Goal: Task Accomplishment & Management: Manage account settings

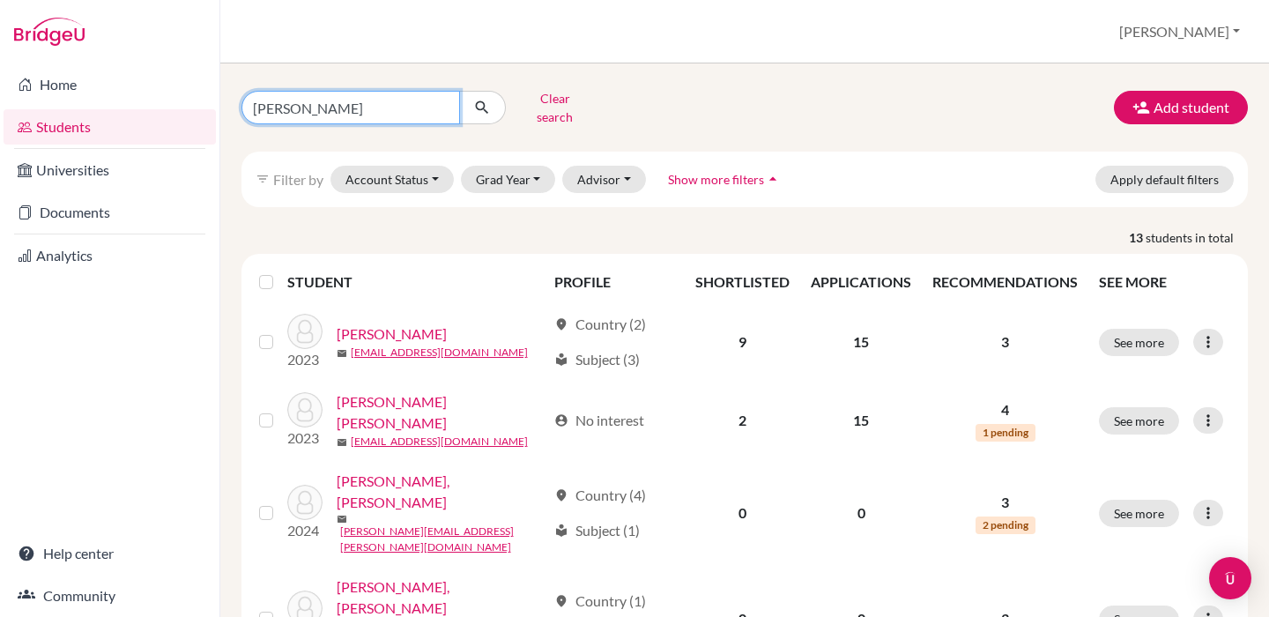
click at [341, 103] on input "gonzalez" at bounding box center [350, 107] width 219 height 33
type input "magan"
click at [482, 101] on button "submit" at bounding box center [482, 107] width 47 height 33
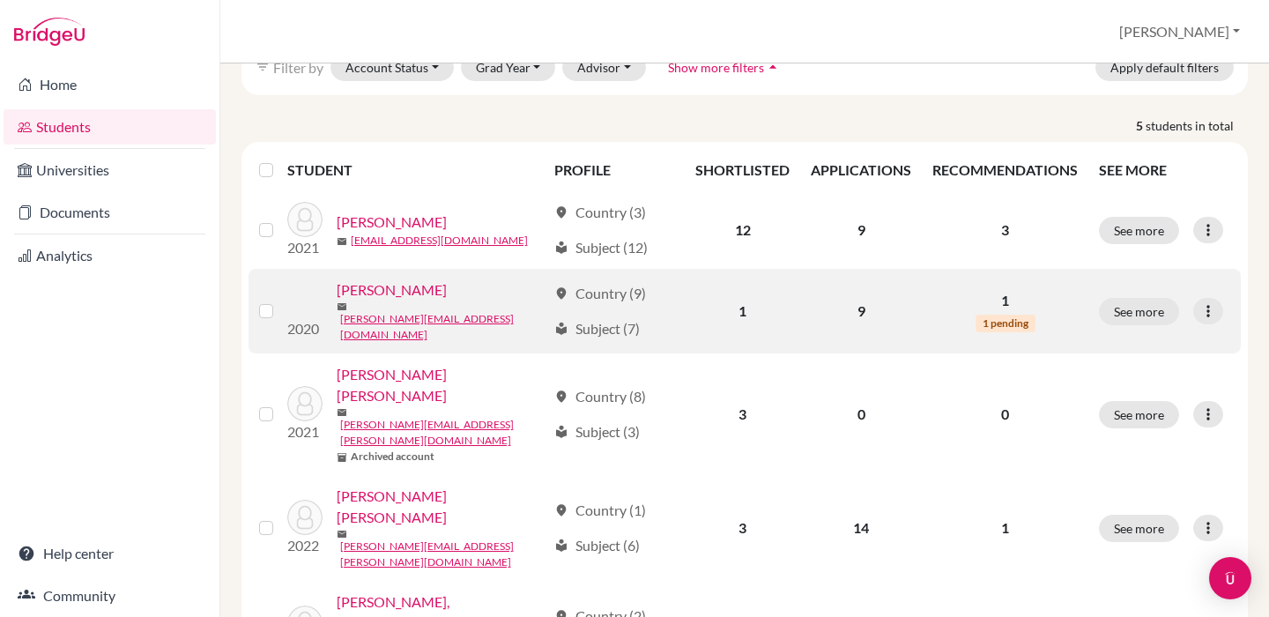
scroll to position [111, 0]
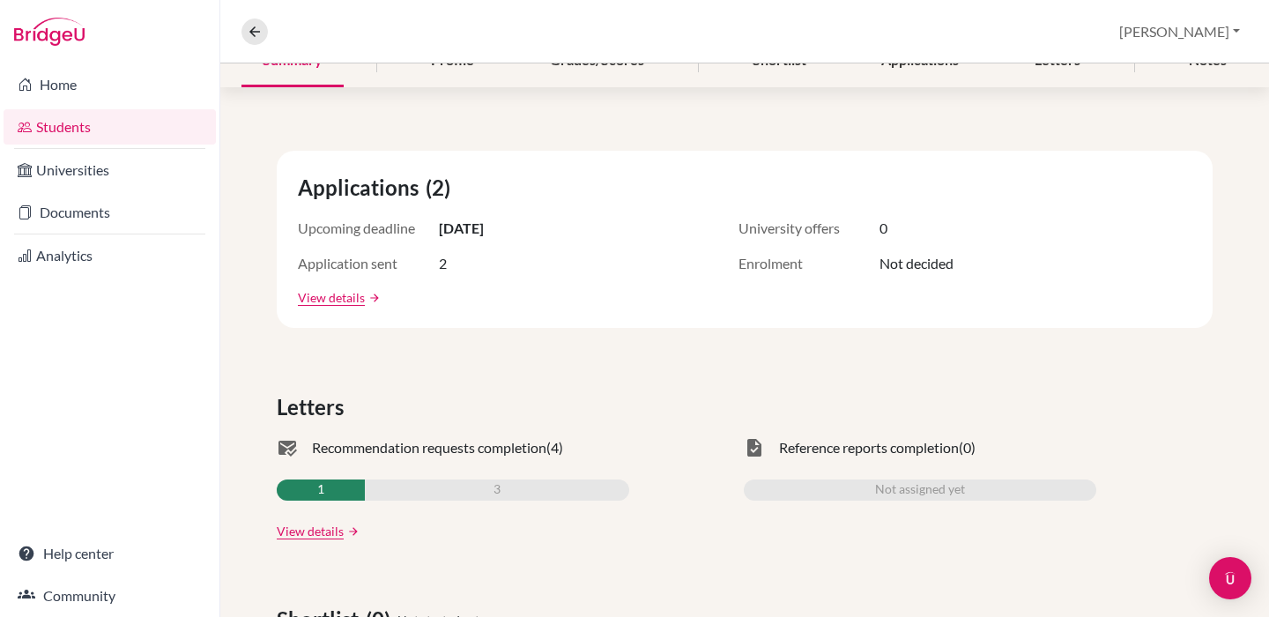
scroll to position [287, 0]
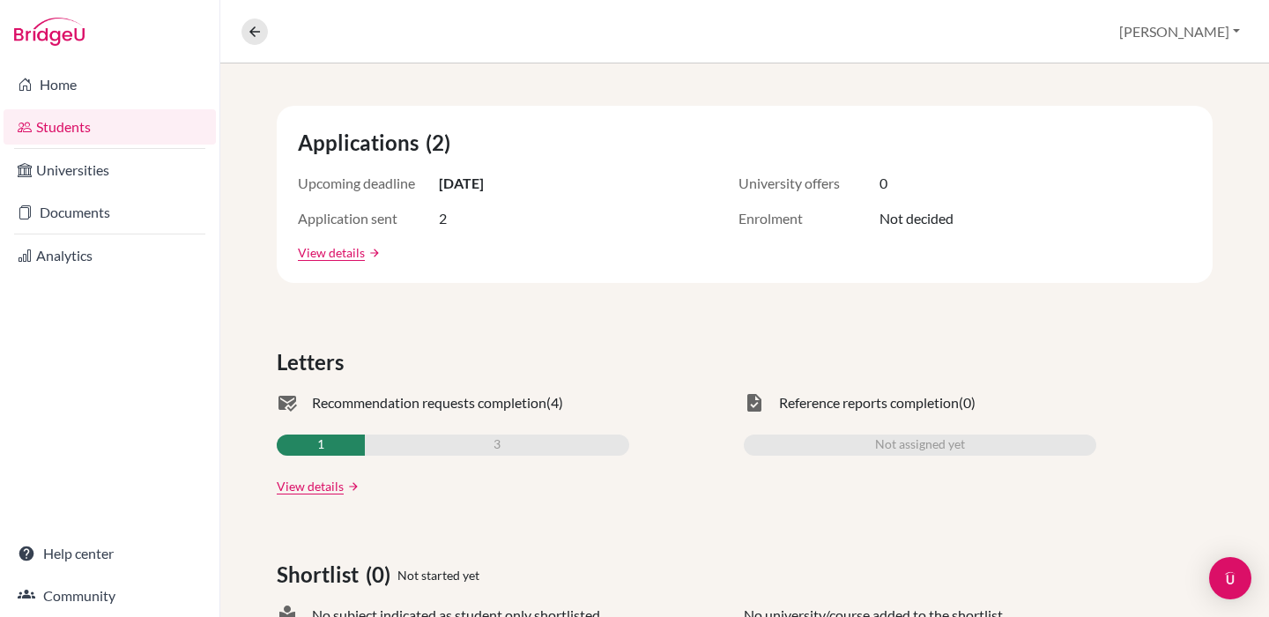
click at [325, 490] on link "View details" at bounding box center [310, 486] width 67 height 19
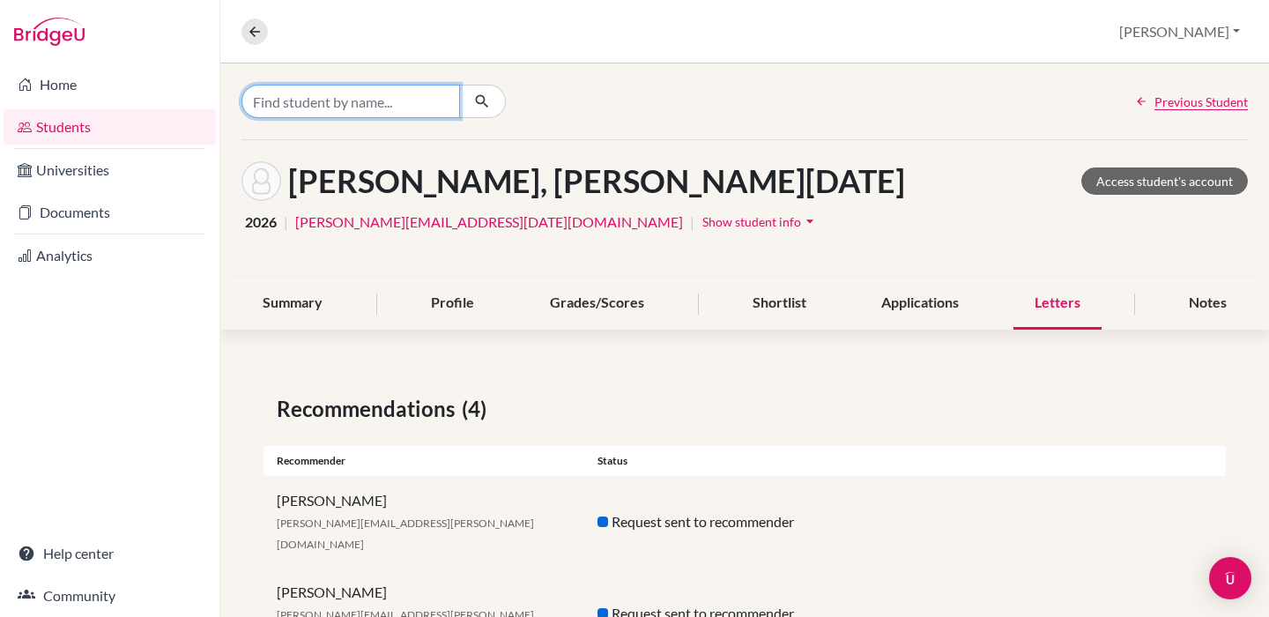
click at [329, 100] on input "Find student by name..." at bounding box center [350, 101] width 219 height 33
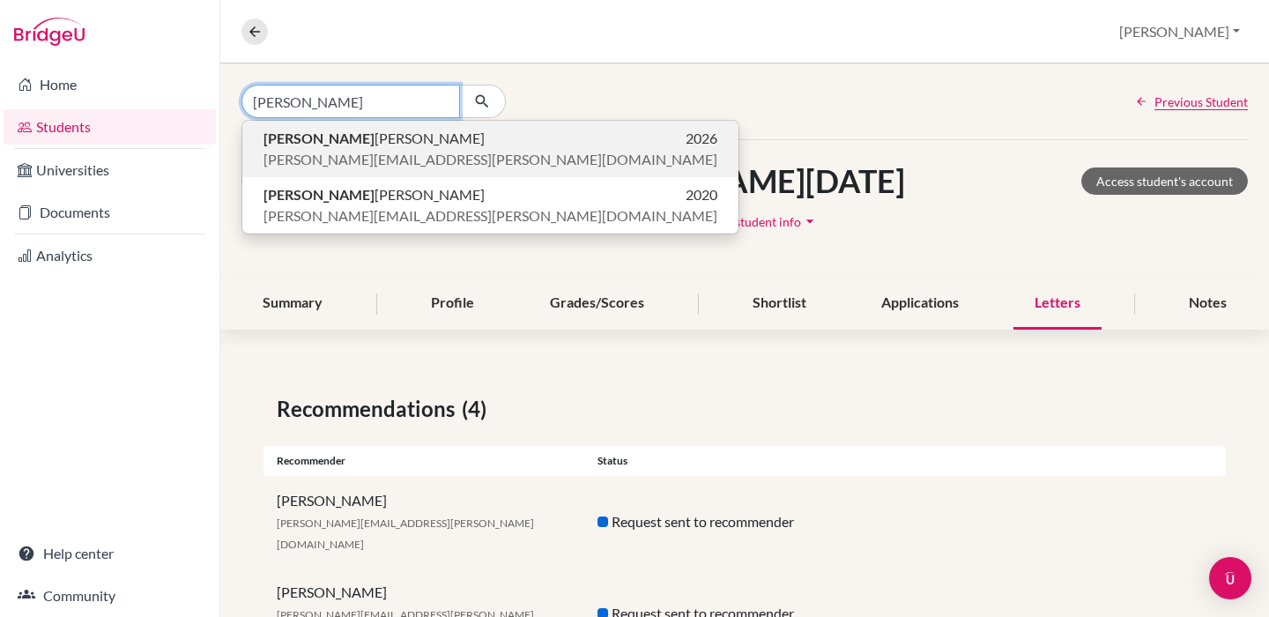
type input "Elena m"
click at [355, 141] on span "Elena M éndez Rubio" at bounding box center [374, 138] width 221 height 21
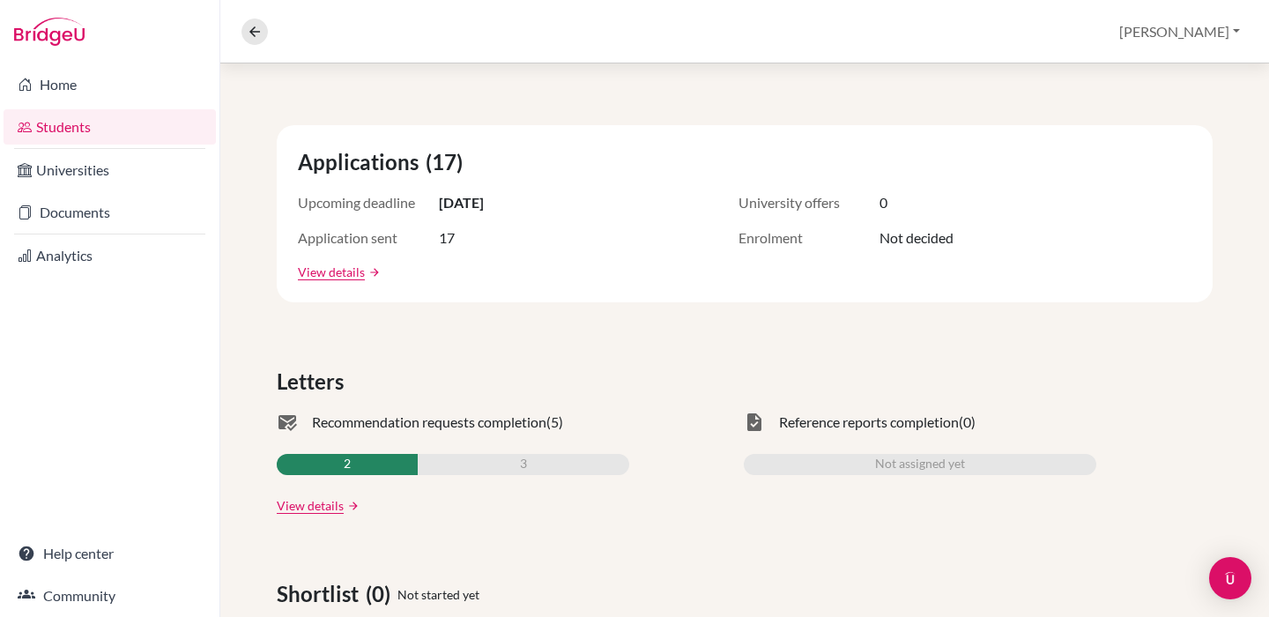
scroll to position [271, 0]
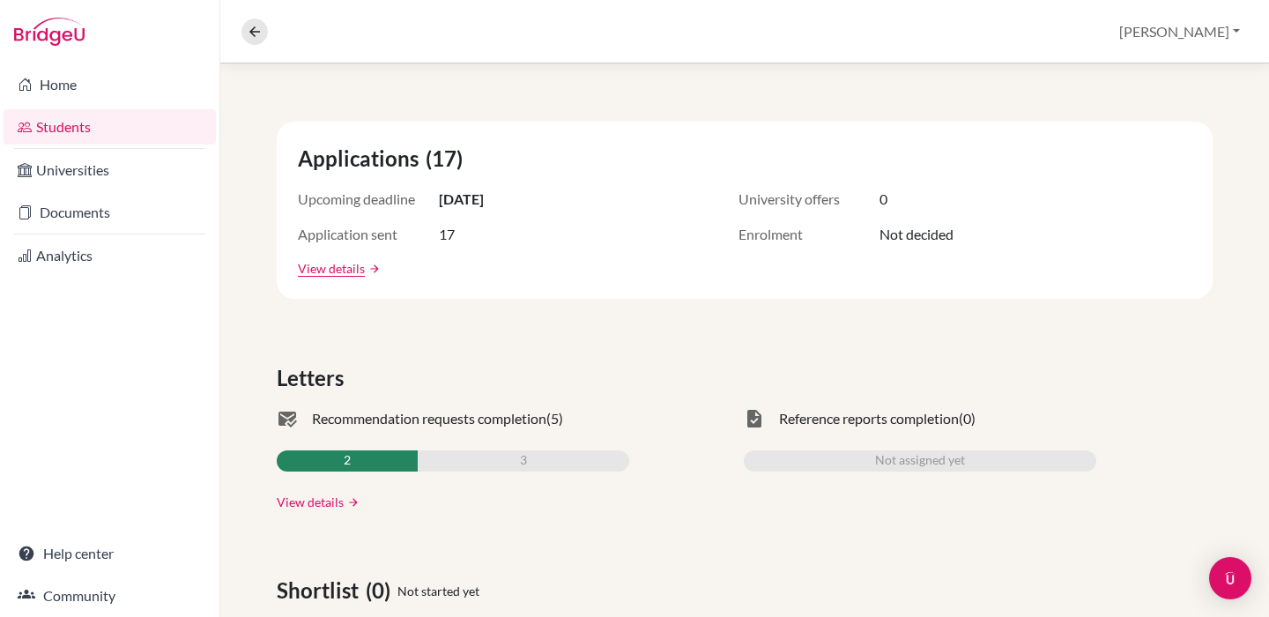
click at [331, 498] on link "View details" at bounding box center [310, 502] width 67 height 19
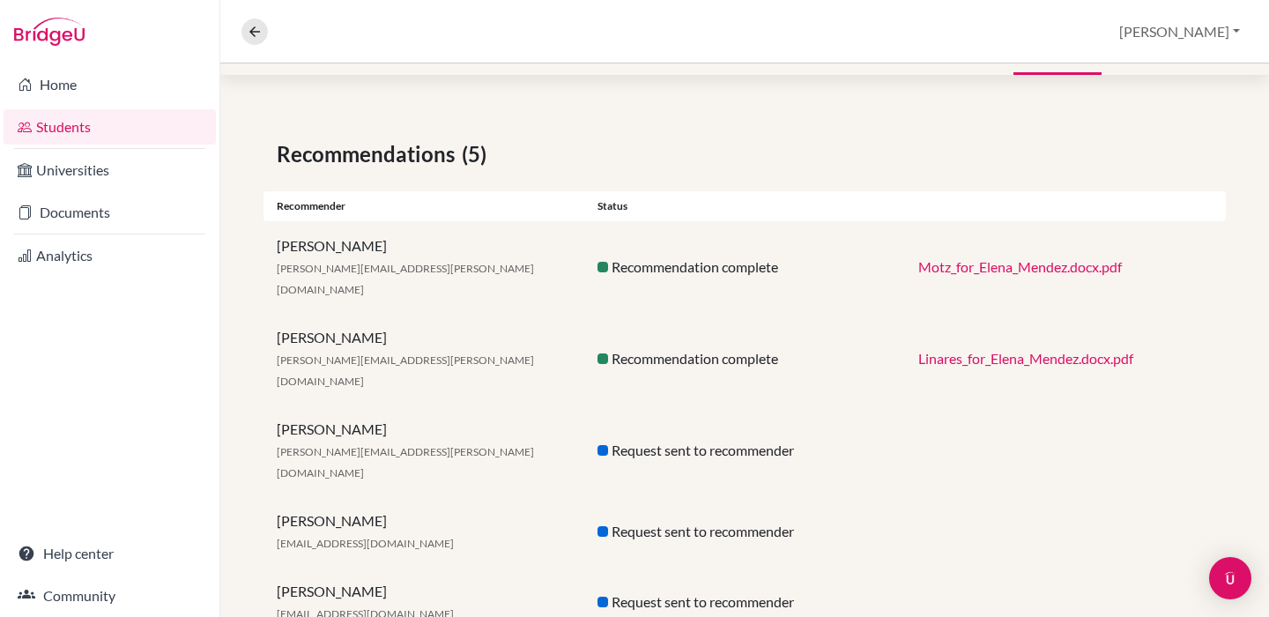
scroll to position [254, 0]
click at [1010, 262] on link "Motz_for_Elena_Mendez.docx.pdf" at bounding box center [1020, 267] width 204 height 17
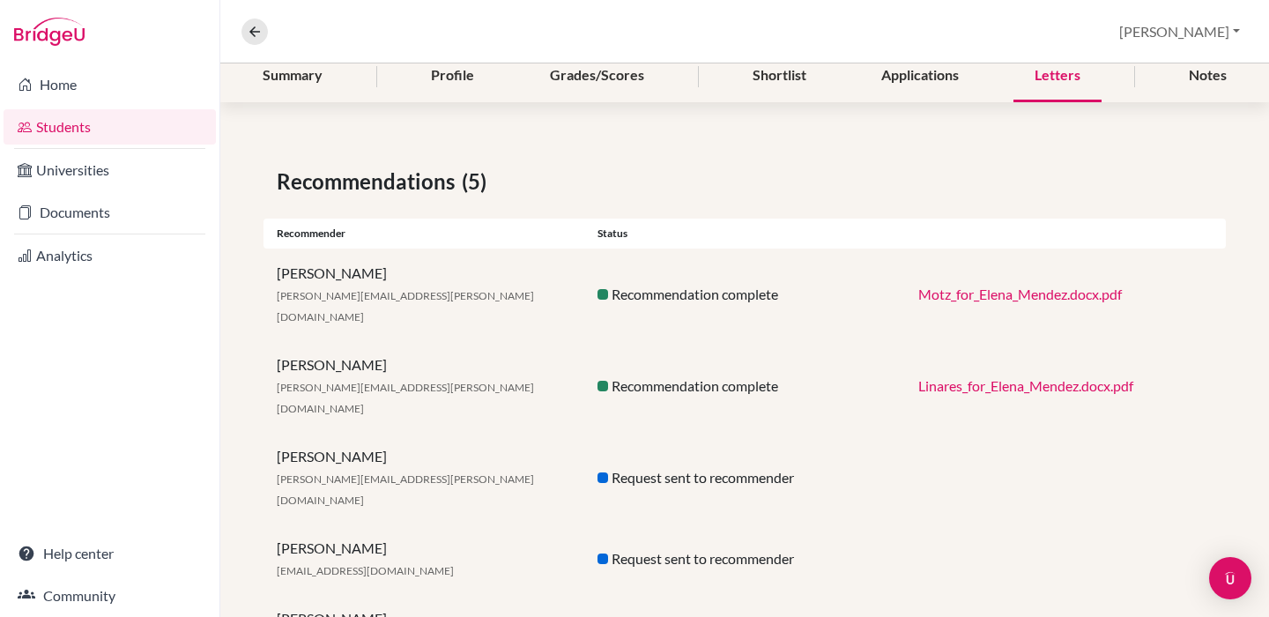
scroll to position [220, 0]
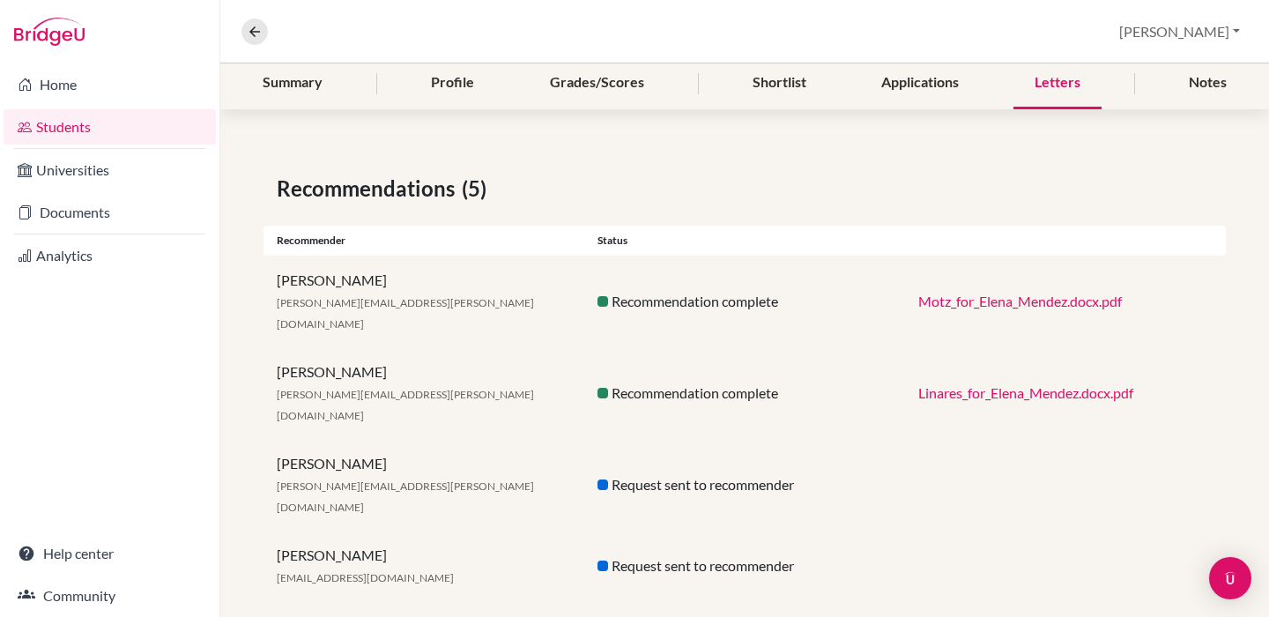
click at [1013, 384] on link "Linares_for_Elena_Mendez.docx.pdf" at bounding box center [1025, 392] width 215 height 17
click at [1078, 383] on div "Linares_for_Elena_Mendez.docx.pdf" at bounding box center [1065, 393] width 321 height 21
click at [1061, 384] on link "Linares_for_Elena_Mendez.docx.pdf" at bounding box center [1025, 392] width 215 height 17
